Goal: Task Accomplishment & Management: Manage account settings

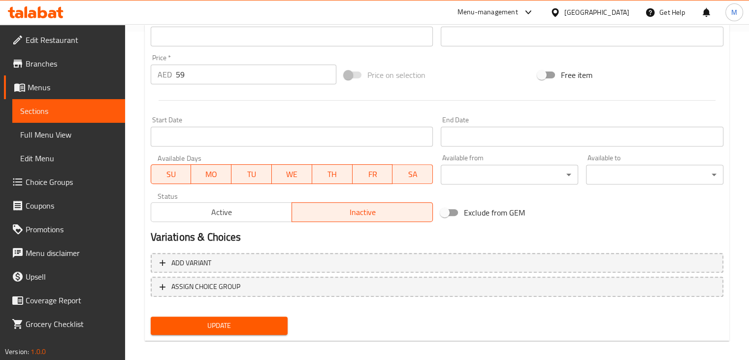
scroll to position [189, 0]
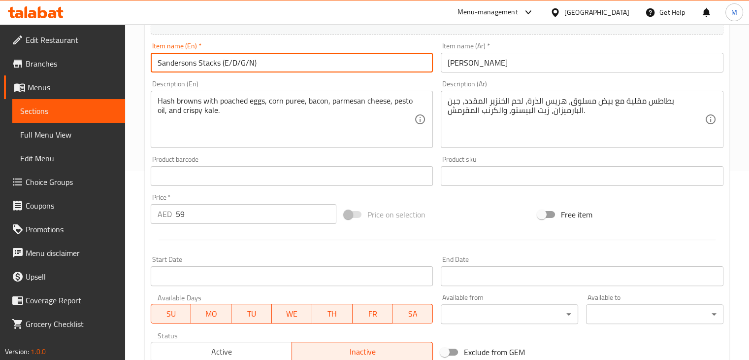
click at [208, 61] on input "Sandersons Stacks (E/D/G/N)" at bounding box center [292, 63] width 283 height 20
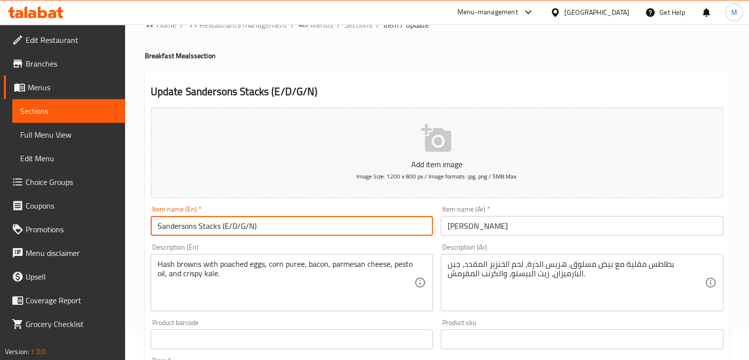
scroll to position [0, 0]
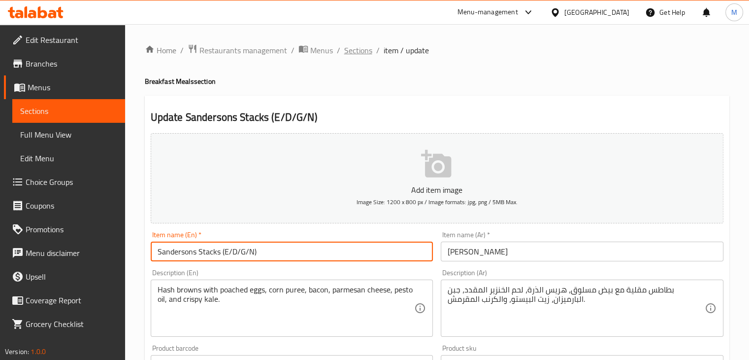
click at [368, 56] on span "Sections" at bounding box center [358, 50] width 28 height 12
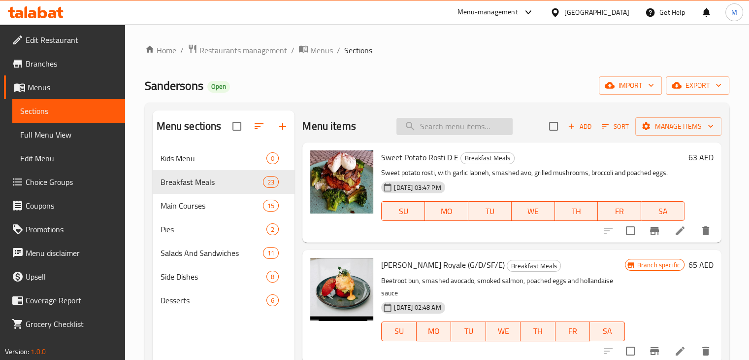
click at [426, 127] on input "search" at bounding box center [455, 126] width 116 height 17
paste input "Sandersons Stacks (E/D/G/N)"
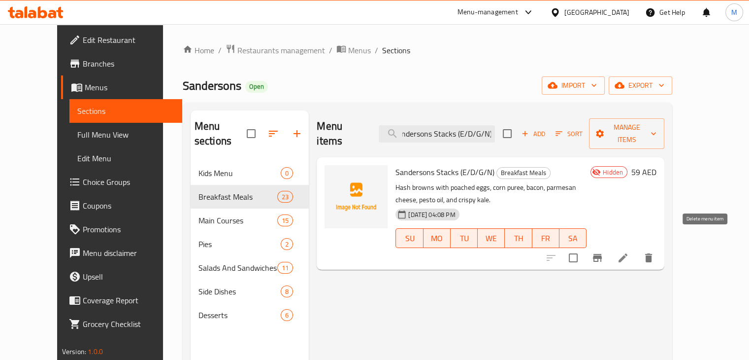
type input "Sandersons Stacks (E/D/G/N)"
click at [655, 252] on icon "delete" at bounding box center [649, 258] width 12 height 12
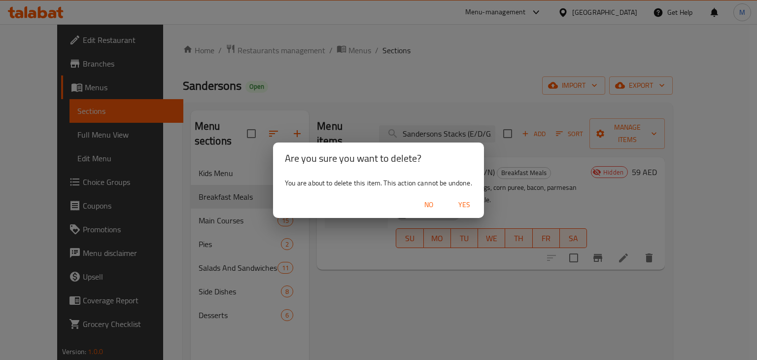
click at [467, 199] on span "Yes" at bounding box center [464, 205] width 24 height 12
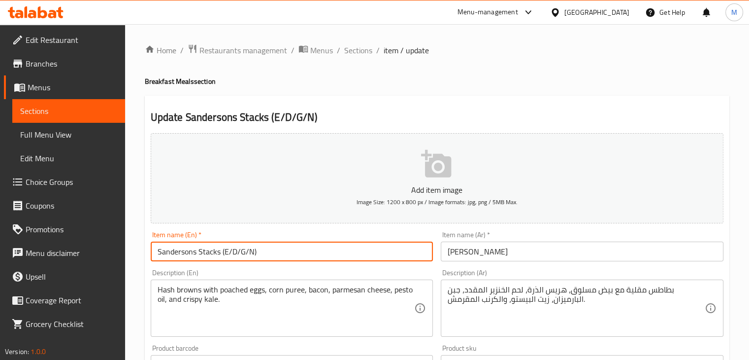
click at [181, 245] on input "Sandersons Stacks (E/D/G/N)" at bounding box center [292, 251] width 283 height 20
click at [360, 50] on span "Sections" at bounding box center [358, 50] width 28 height 12
